Goal: Check status: Check status

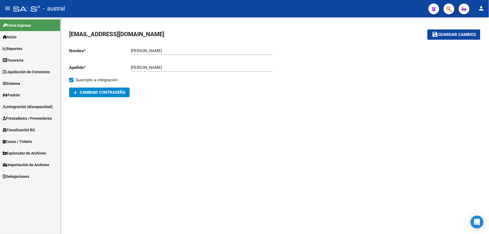
drag, startPoint x: 0, startPoint y: 0, endPoint x: 26, endPoint y: 105, distance: 108.7
click at [26, 105] on span "Integración (discapacidad)" at bounding box center [28, 107] width 50 height 6
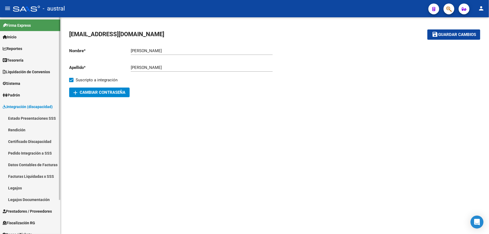
click at [35, 153] on link "Pedido Integración a SSS" at bounding box center [30, 153] width 60 height 12
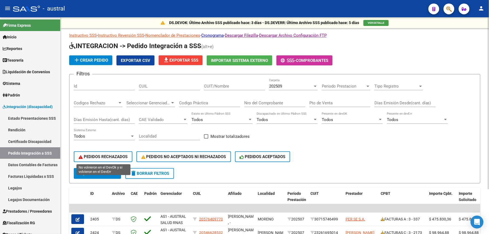
click at [124, 158] on span "PEDIDOS RECHAZADOS" at bounding box center [103, 156] width 49 height 5
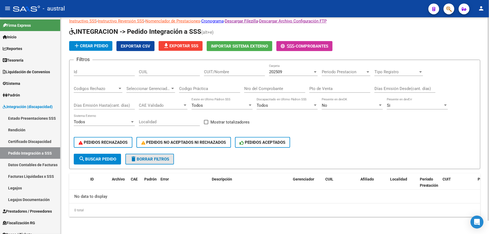
click at [142, 159] on span "delete Borrar Filtros" at bounding box center [149, 159] width 39 height 5
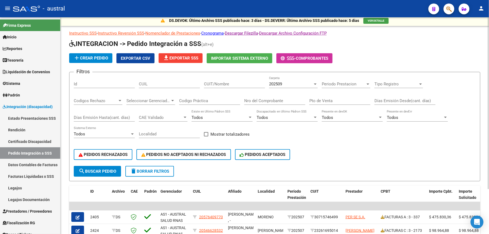
scroll to position [14, 0]
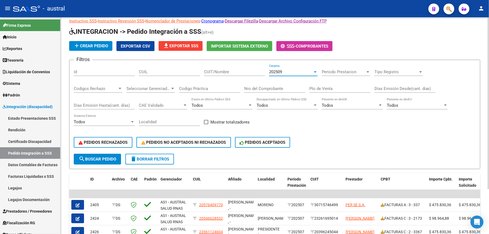
click at [285, 74] on div "202509" at bounding box center [291, 71] width 44 height 5
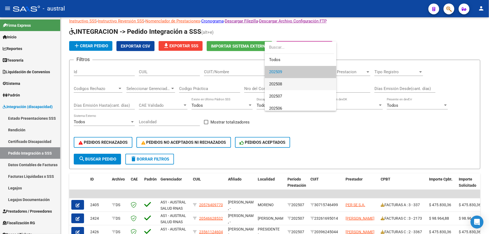
click at [287, 84] on span "202508" at bounding box center [300, 84] width 63 height 12
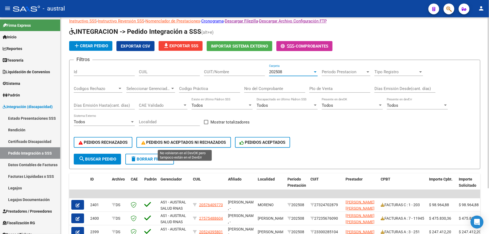
click at [121, 142] on span "PEDIDOS RECHAZADOS" at bounding box center [103, 142] width 49 height 5
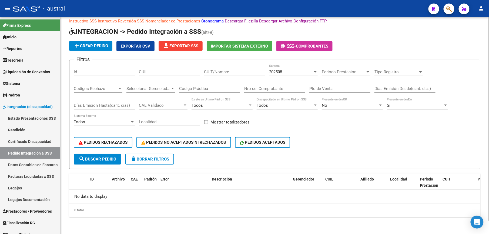
click at [144, 159] on span "delete Borrar Filtros" at bounding box center [149, 159] width 39 height 5
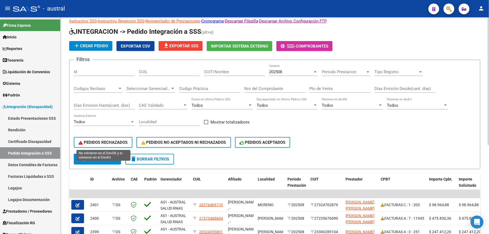
click at [98, 147] on button "PEDIDOS RECHAZADOS" at bounding box center [103, 142] width 59 height 11
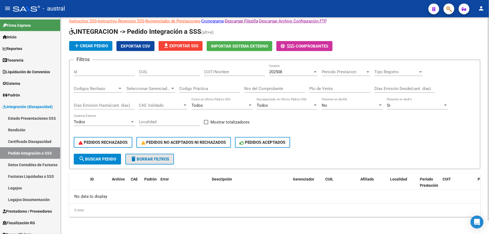
click at [167, 159] on span "delete Borrar Filtros" at bounding box center [149, 159] width 39 height 5
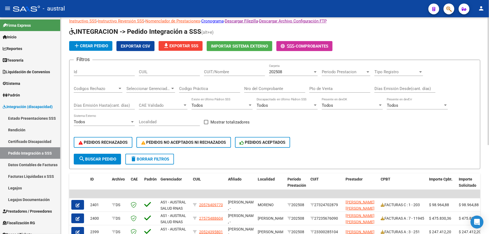
click at [179, 153] on div "PEDIDOS RECHAZADOS PEDIDOS NO ACEPTADOS NI RECHAZADOS PEDIDOS ACEPTADOS" at bounding box center [275, 142] width 402 height 23
click at [179, 152] on div "PEDIDOS RECHAZADOS PEDIDOS NO ACEPTADOS NI RECHAZADOS PEDIDOS ACEPTADOS" at bounding box center [275, 142] width 402 height 23
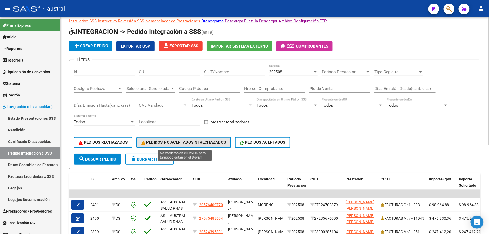
click at [180, 147] on button "PEDIDOS NO ACEPTADOS NI RECHAZADOS" at bounding box center [184, 142] width 95 height 11
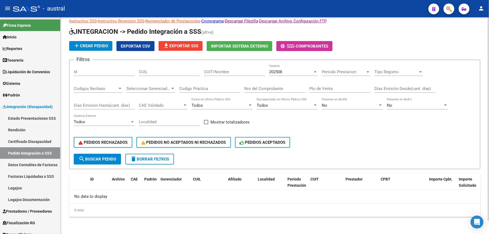
click at [147, 163] on button "delete Borrar Filtros" at bounding box center [149, 159] width 49 height 11
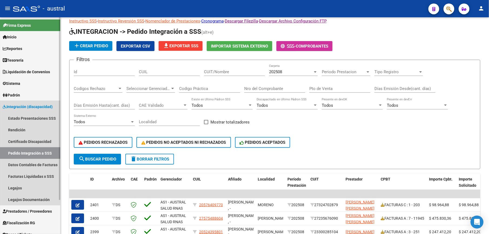
click at [10, 153] on link "Pedido Integración a SSS" at bounding box center [30, 153] width 60 height 12
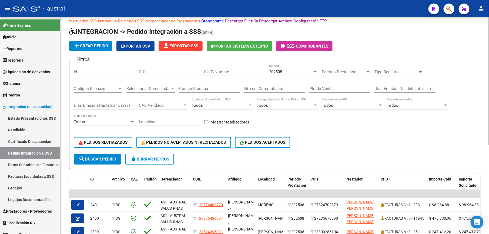
click at [118, 143] on span "PEDIDOS RECHAZADOS" at bounding box center [103, 142] width 49 height 5
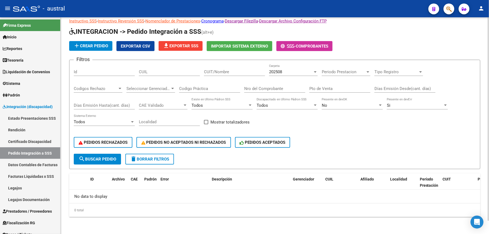
click at [169, 158] on span "delete Borrar Filtros" at bounding box center [149, 159] width 39 height 5
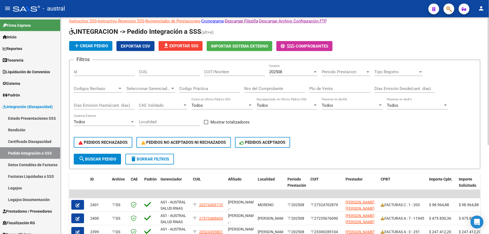
drag, startPoint x: 139, startPoint y: 158, endPoint x: 174, endPoint y: 155, distance: 35.0
click at [139, 158] on span "delete Borrar Filtros" at bounding box center [149, 159] width 39 height 5
click at [22, 174] on link "Facturas Liquidadas x SSS" at bounding box center [30, 177] width 60 height 12
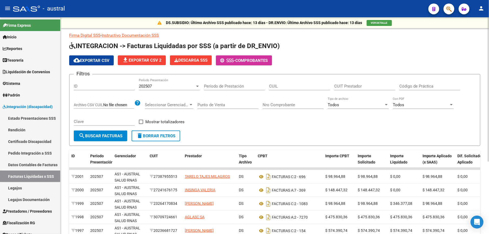
click at [157, 82] on div "202507 Período Presentación" at bounding box center [169, 85] width 61 height 12
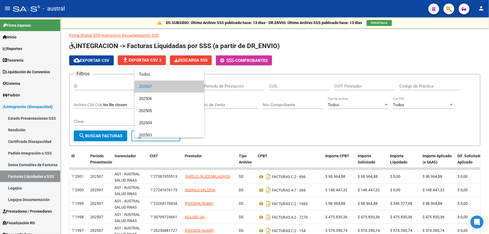
click at [35, 154] on div at bounding box center [244, 117] width 489 height 234
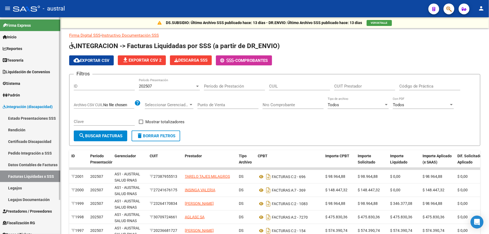
click at [37, 151] on link "Pedido Integración a SSS" at bounding box center [30, 153] width 60 height 12
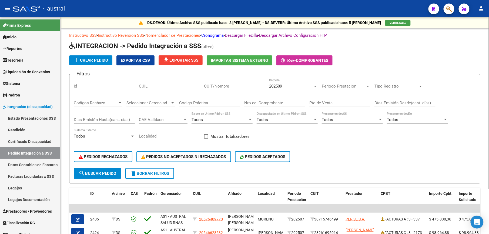
click at [290, 87] on div "202509" at bounding box center [291, 86] width 44 height 5
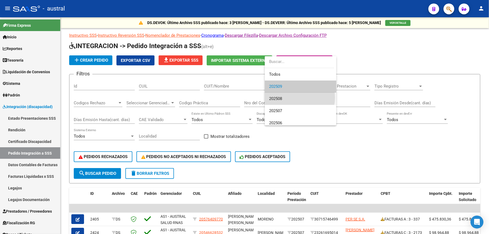
click at [294, 98] on span "202508" at bounding box center [300, 99] width 63 height 12
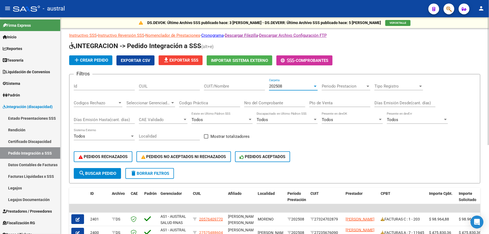
click at [98, 172] on span "search Buscar Pedido" at bounding box center [98, 173] width 38 height 5
click at [106, 158] on span "PEDIDOS RECHAZADOS" at bounding box center [103, 156] width 49 height 5
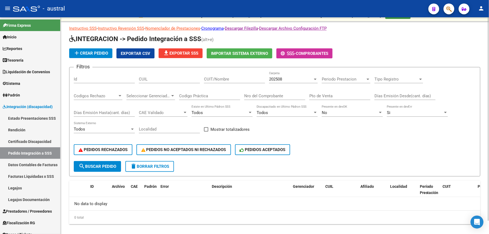
scroll to position [14, 0]
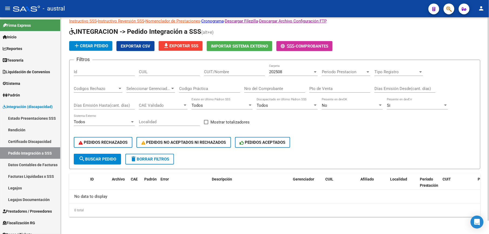
click at [260, 143] on span "PEDIDOS ACEPTADOS" at bounding box center [263, 142] width 46 height 5
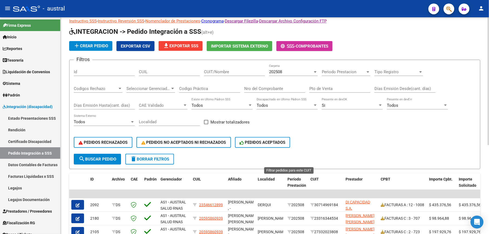
scroll to position [152, 0]
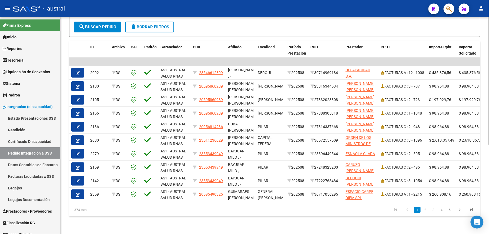
drag, startPoint x: 77, startPoint y: 209, endPoint x: 97, endPoint y: 210, distance: 20.3
click at [97, 210] on div "374 total" at bounding box center [109, 210] width 81 height 14
